Goal: Information Seeking & Learning: Learn about a topic

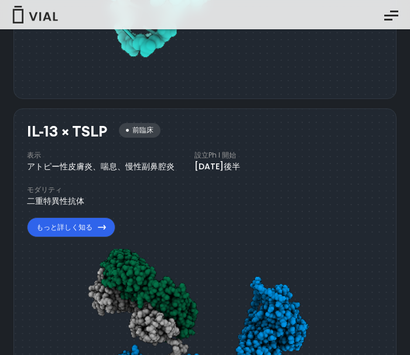
scroll to position [1441, 0]
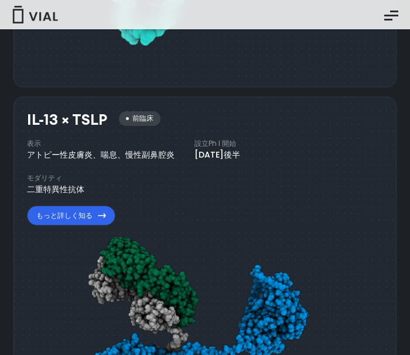
click at [385, 15] on icon "必須アドオン トグルメニュー" at bounding box center [391, 16] width 14 height 2
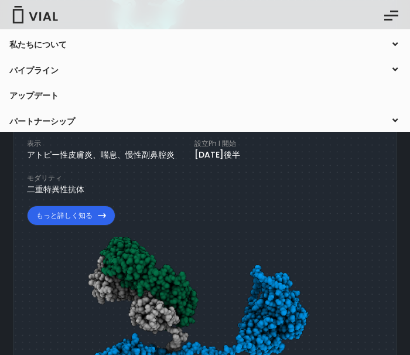
click at [388, 17] on icon "必須アドオン トグルメニュー" at bounding box center [391, 15] width 14 height 14
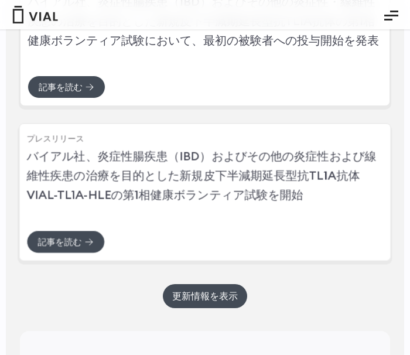
scroll to position [3316, 0]
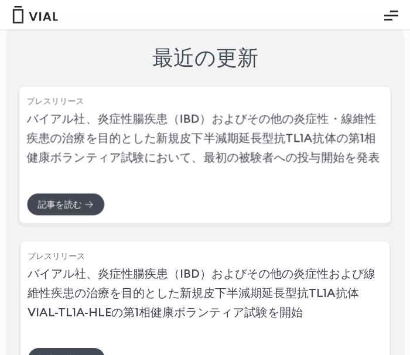
click at [94, 201] on link "記事を読む" at bounding box center [65, 204] width 79 height 23
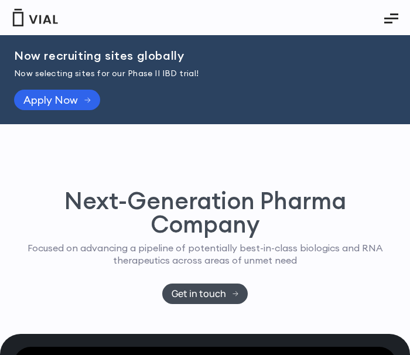
click at [30, 24] on img at bounding box center [35, 18] width 47 height 18
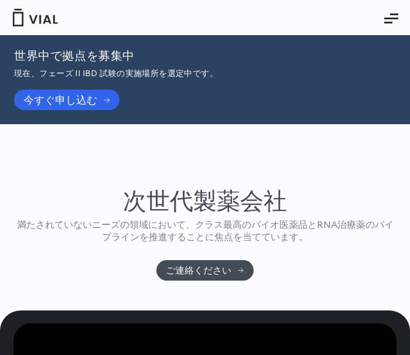
click at [42, 18] on img at bounding box center [35, 18] width 47 height 18
drag, startPoint x: 19, startPoint y: 158, endPoint x: 88, endPoint y: 129, distance: 74.3
click at [19, 158] on div "次世代製薬会社 満たされていないニーズの領域において、クラス最高のバイオ医薬品とRNA治療薬のパイプラインを推進することに焦点を当てています。 ご連絡ください" at bounding box center [204, 217] width 383 height 186
click at [401, 22] on button "必須アドオン トグルメニュー" at bounding box center [392, 18] width 32 height 29
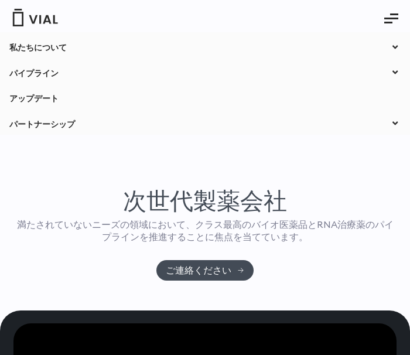
click at [398, 24] on button "必須アドオン トグルメニュー" at bounding box center [392, 18] width 32 height 29
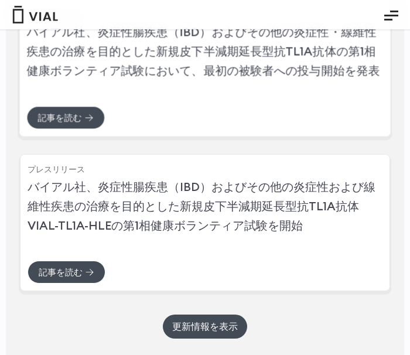
scroll to position [3398, 0]
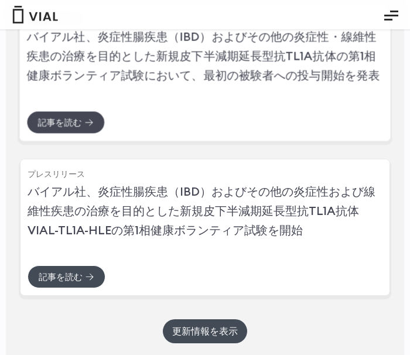
click at [43, 121] on font "記事を読む" at bounding box center [60, 122] width 44 height 11
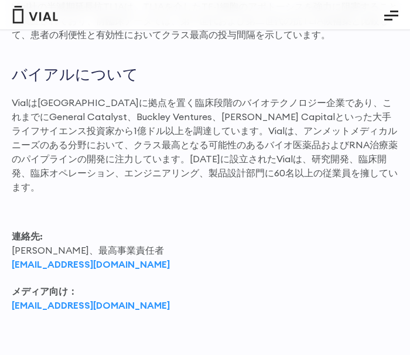
scroll to position [1347, 0]
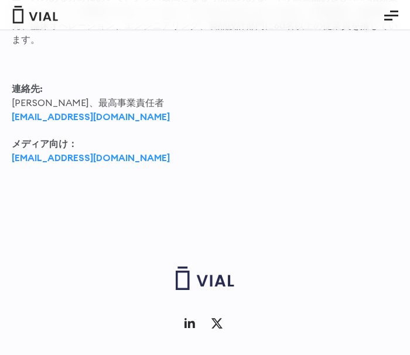
click at [71, 13] on div "私たちについて 私たちについて キャリア お問い合わせ パイプライン TL1A HLE フェーズ2 インヒビ/アクチビンE IL-13 × TSLP ミオスタ…" at bounding box center [205, 15] width 387 height 18
click at [58, 152] on font "press@vial.com" at bounding box center [91, 158] width 158 height 12
click at [59, 152] on font "press@vial.com" at bounding box center [91, 158] width 158 height 12
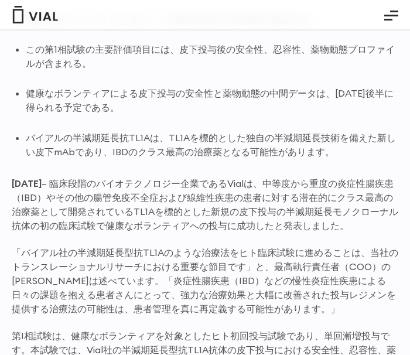
scroll to position [527, 0]
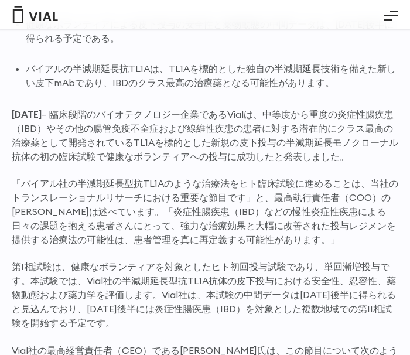
click at [56, 13] on img at bounding box center [35, 15] width 47 height 18
